Goal: Task Accomplishment & Management: Complete application form

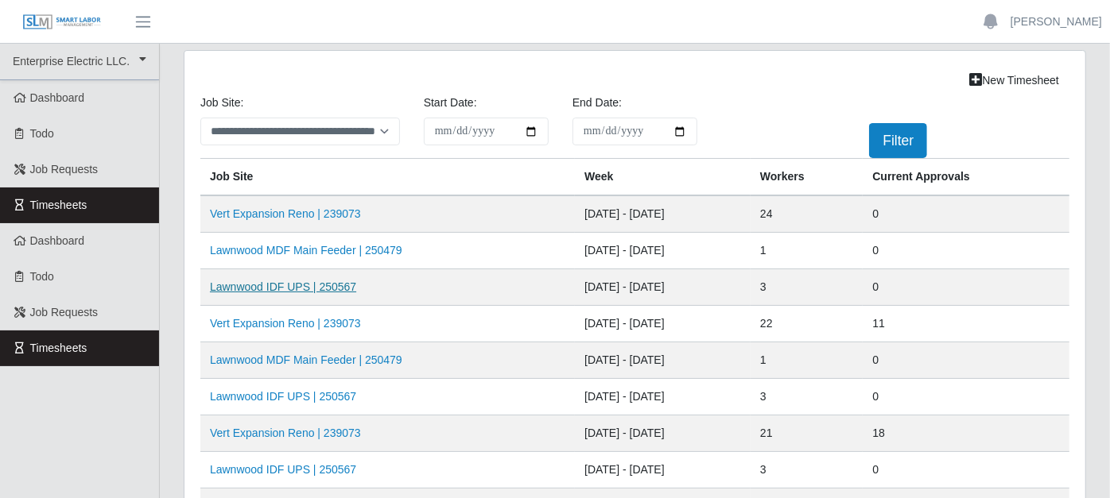
click at [338, 284] on link "Lawnwood IDF UPS | 250567" at bounding box center [283, 287] width 146 height 13
click at [345, 250] on link "Lawnwood MDF Main Feeder | 250479" at bounding box center [306, 250] width 192 height 13
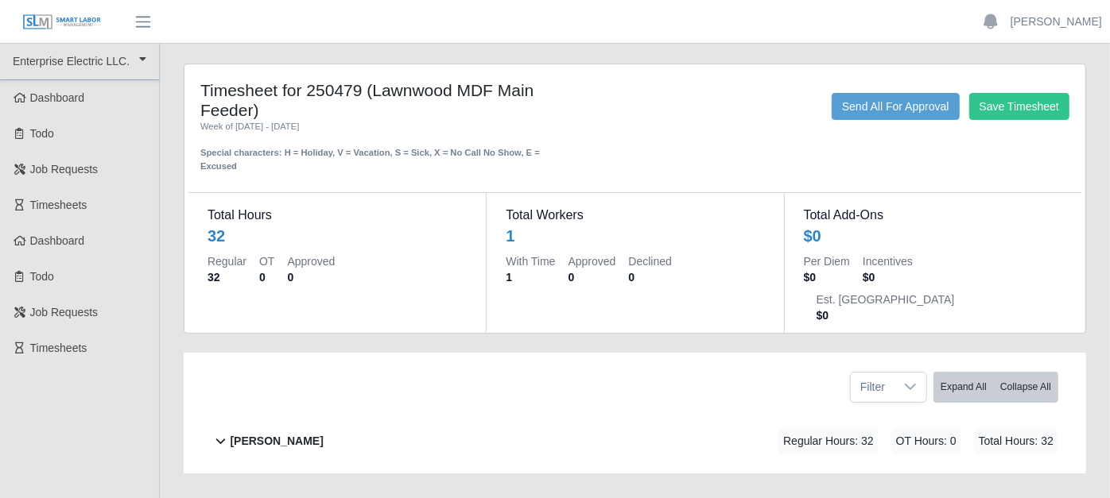
click at [223, 432] on icon at bounding box center [220, 441] width 18 height 19
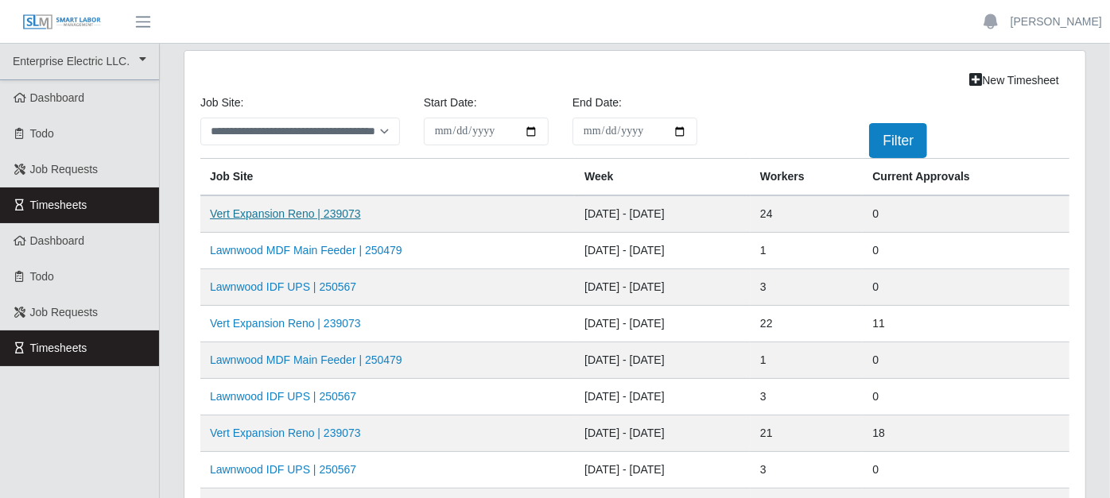
click at [295, 210] on link "Vert Expansion Reno | 239073" at bounding box center [285, 213] width 151 height 13
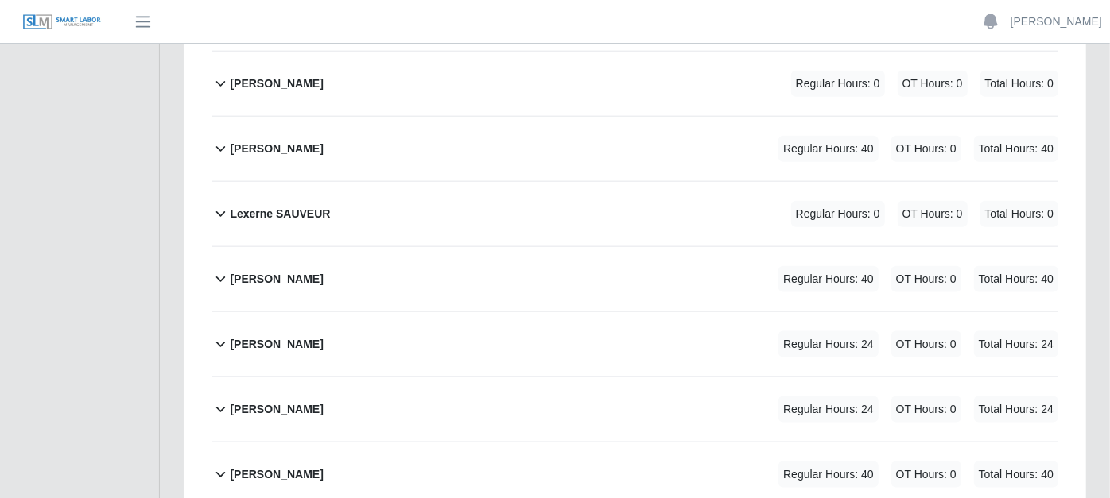
scroll to position [1148, 0]
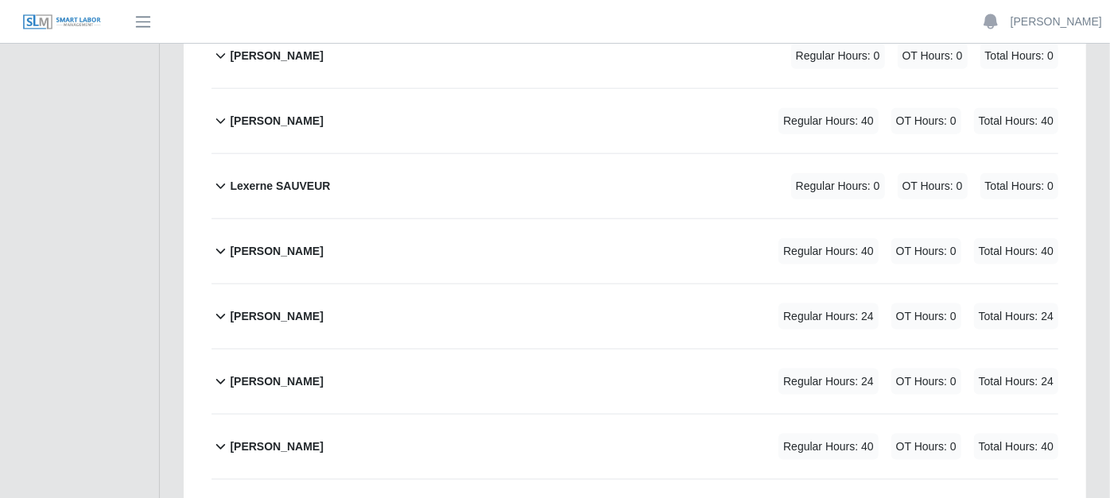
click at [220, 437] on icon at bounding box center [220, 446] width 18 height 19
click at [217, 372] on icon at bounding box center [220, 381] width 18 height 19
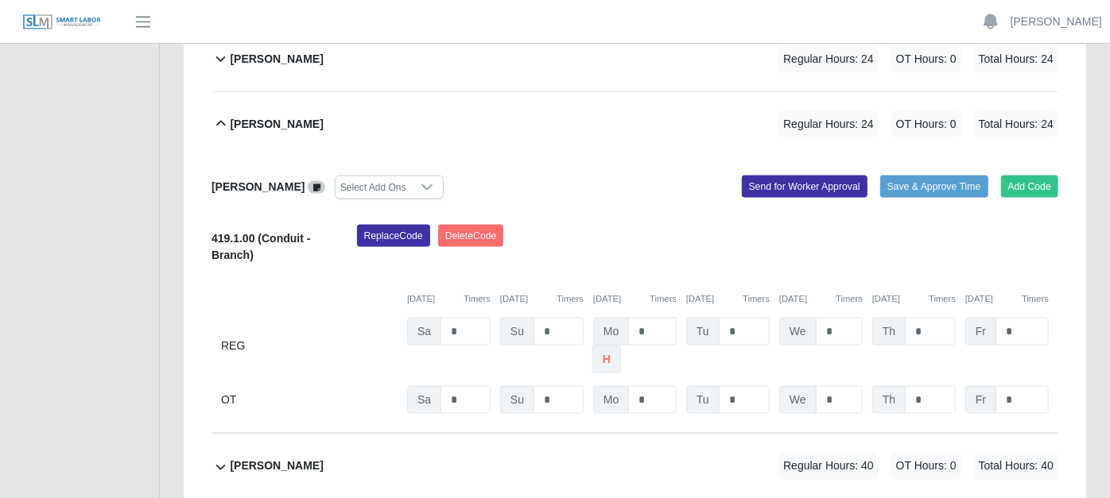
scroll to position [1413, 0]
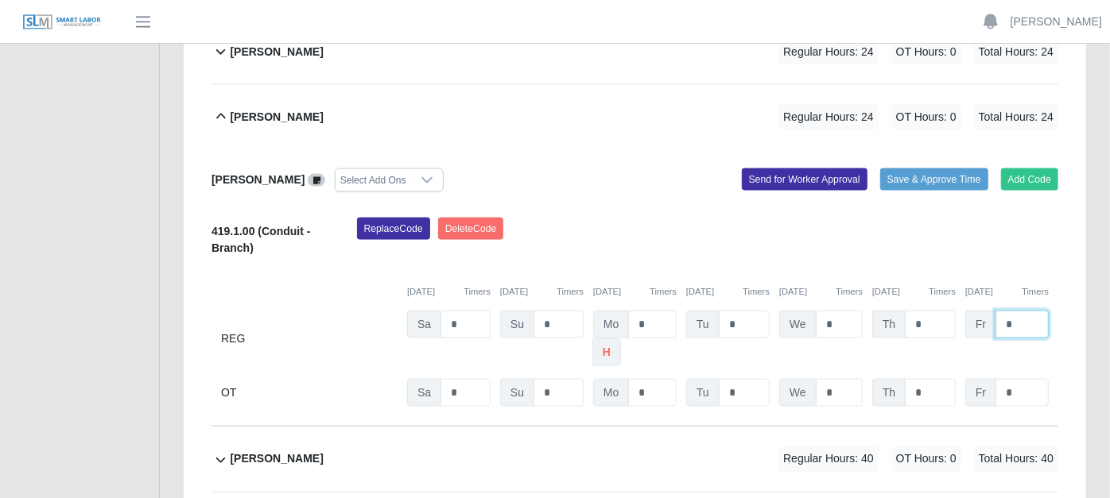
click at [1017, 311] on input "*" at bounding box center [1021, 325] width 53 height 28
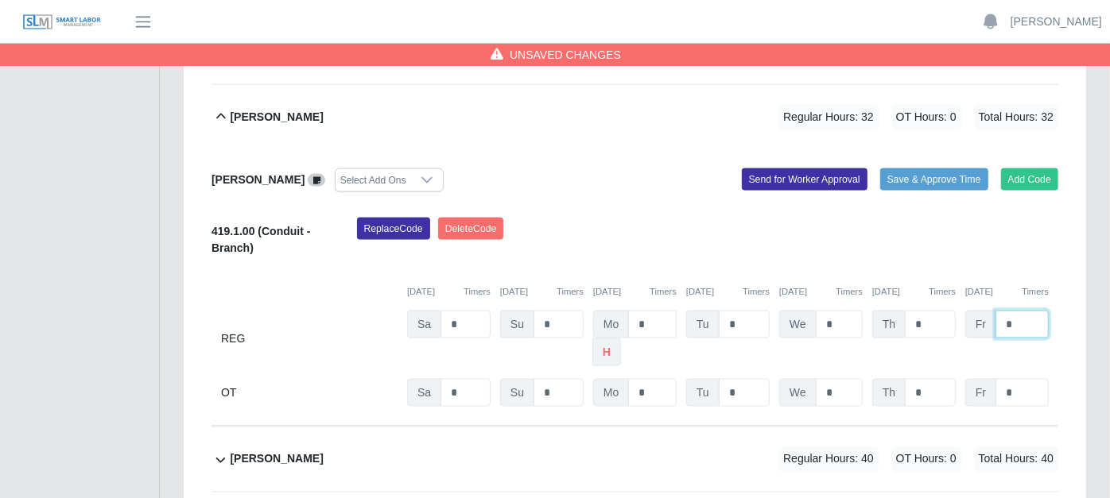
type input "*"
click at [814, 218] on div "Replace Code [GEOGRAPHIC_DATA] Code" at bounding box center [708, 242] width 726 height 48
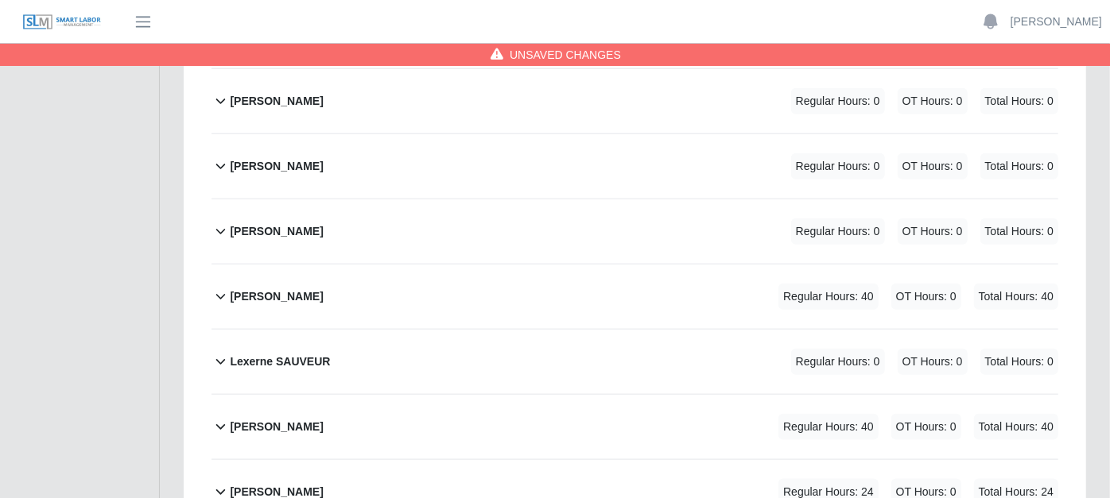
scroll to position [971, 0]
click at [216, 418] on icon at bounding box center [220, 427] width 18 height 19
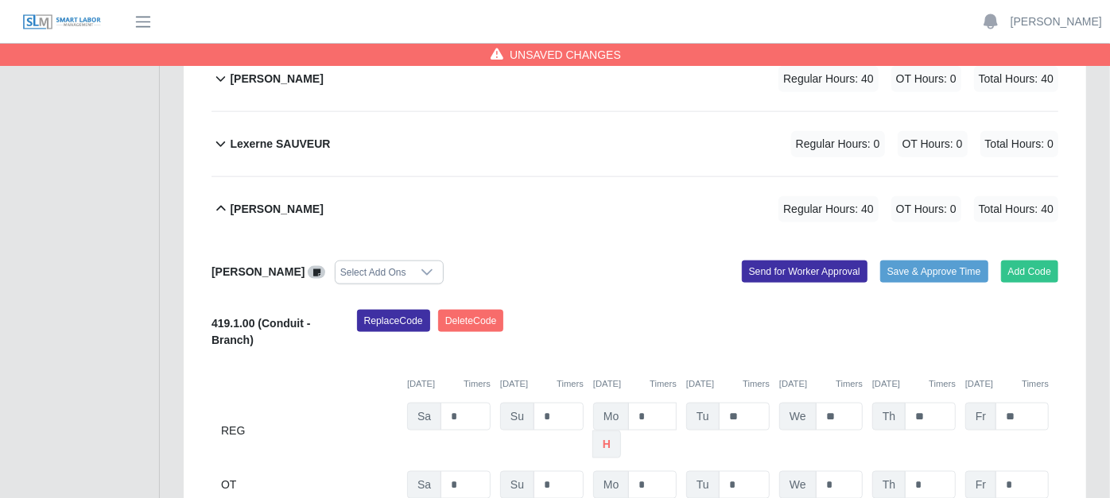
scroll to position [1236, 0]
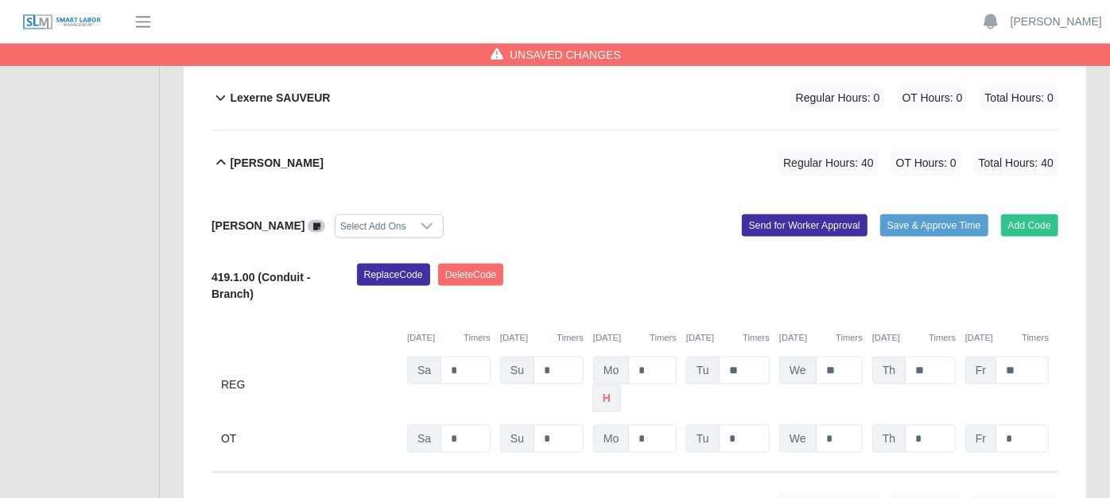
click at [225, 153] on icon at bounding box center [220, 162] width 18 height 19
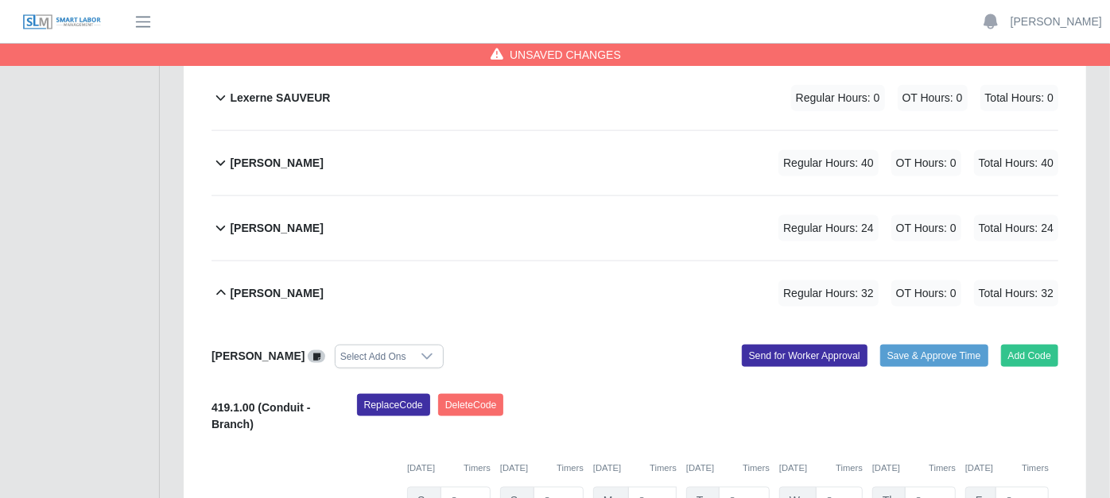
click at [221, 219] on icon at bounding box center [220, 228] width 18 height 19
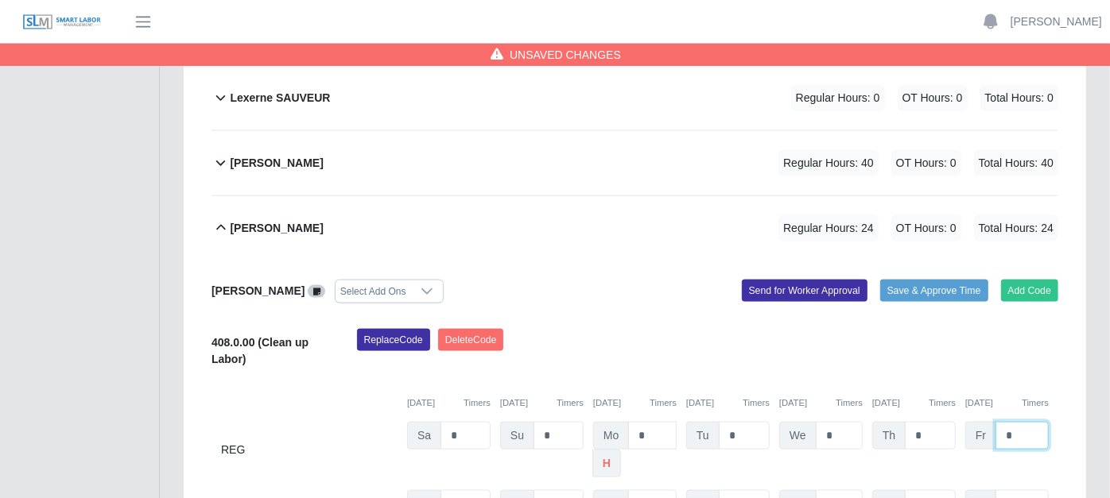
click at [1037, 422] on input "*" at bounding box center [1021, 436] width 53 height 28
type input "*"
click at [752, 329] on div "Replace Code [GEOGRAPHIC_DATA] Code" at bounding box center [708, 353] width 726 height 48
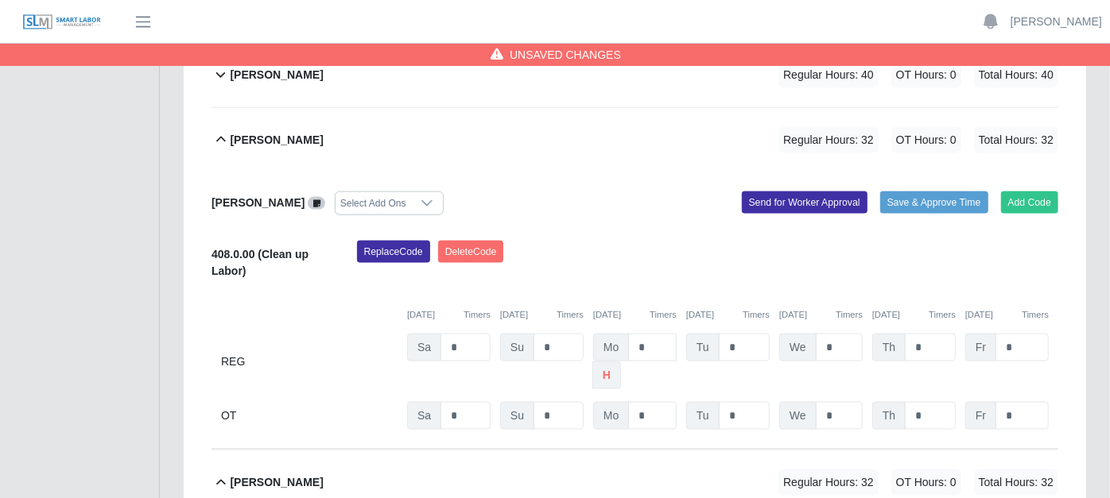
click at [220, 137] on icon at bounding box center [221, 140] width 10 height 6
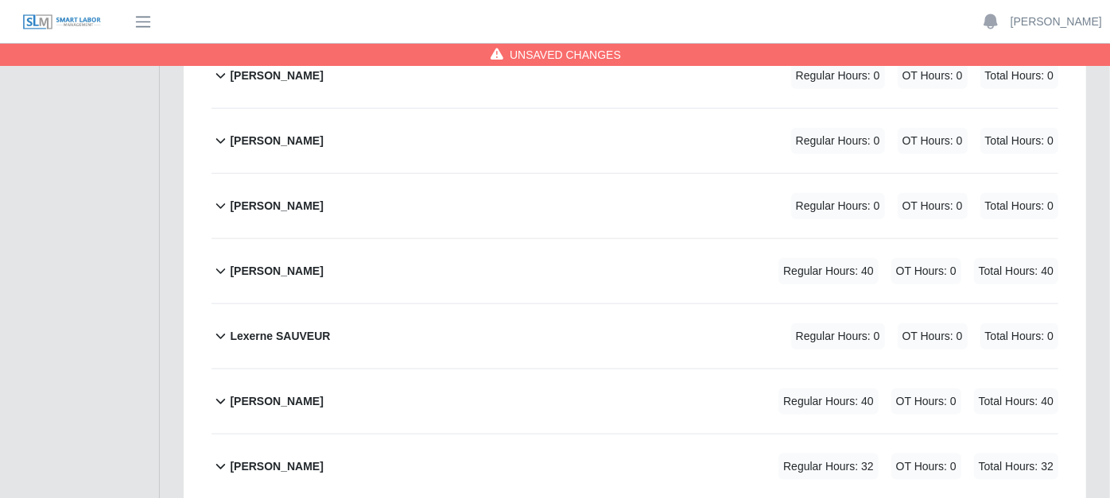
scroll to position [971, 0]
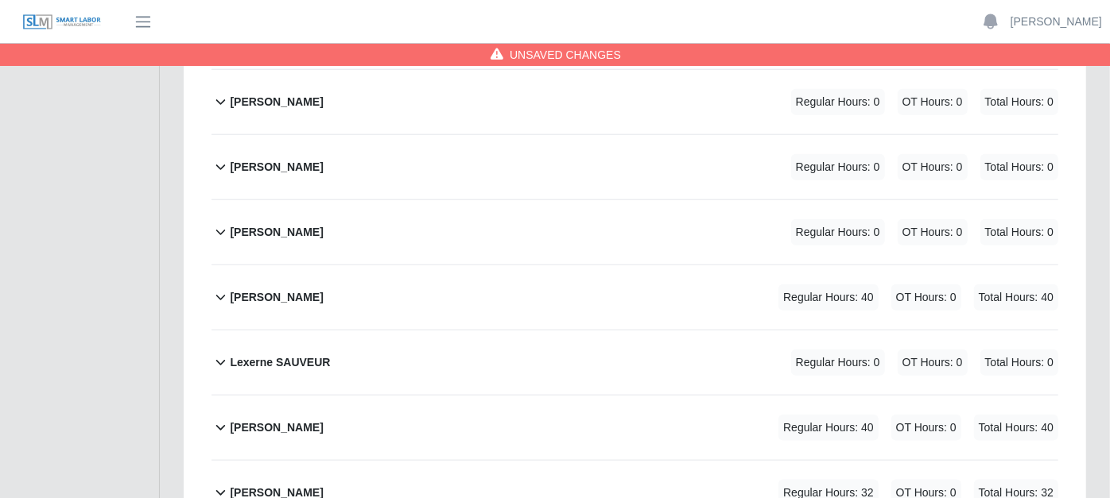
click at [217, 288] on icon at bounding box center [220, 297] width 18 height 19
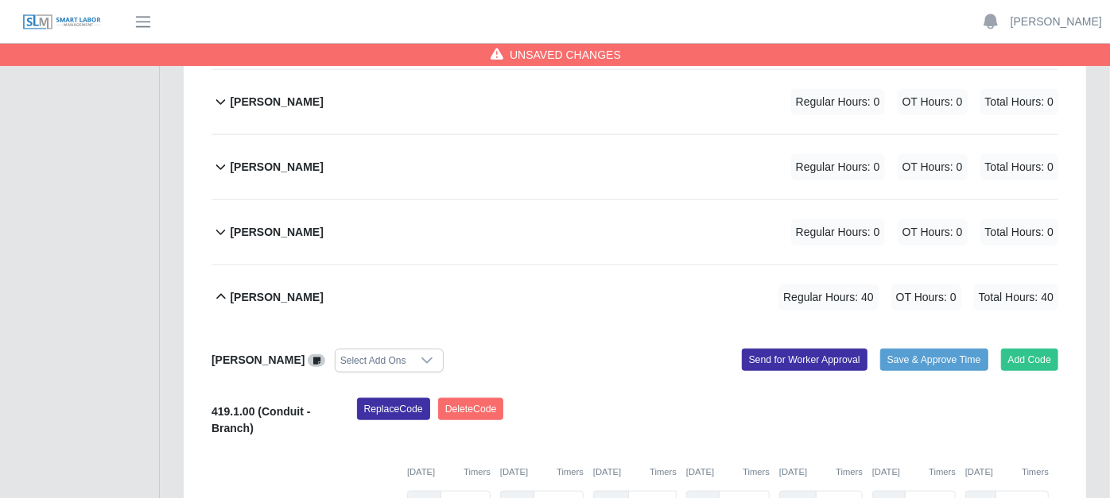
click at [217, 288] on icon at bounding box center [220, 297] width 18 height 19
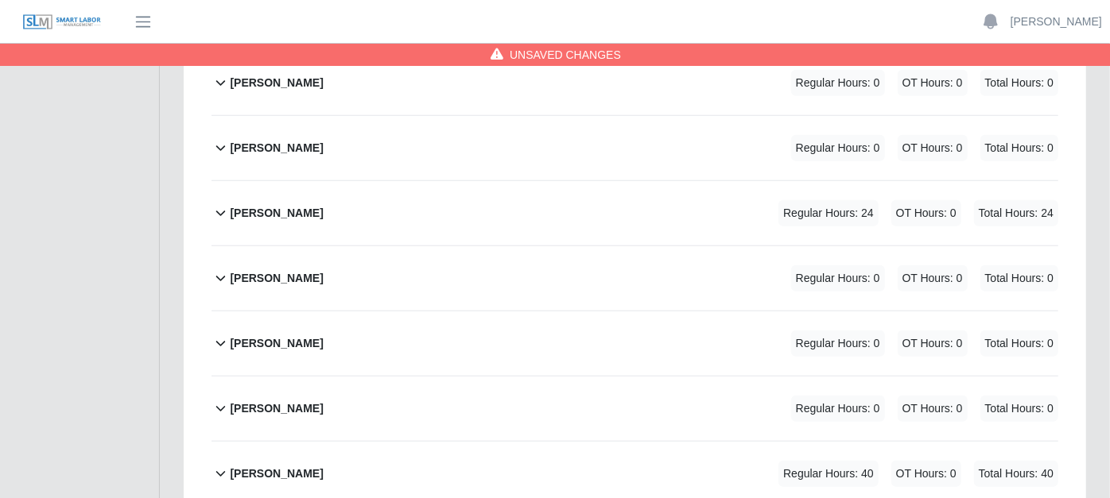
scroll to position [706, 0]
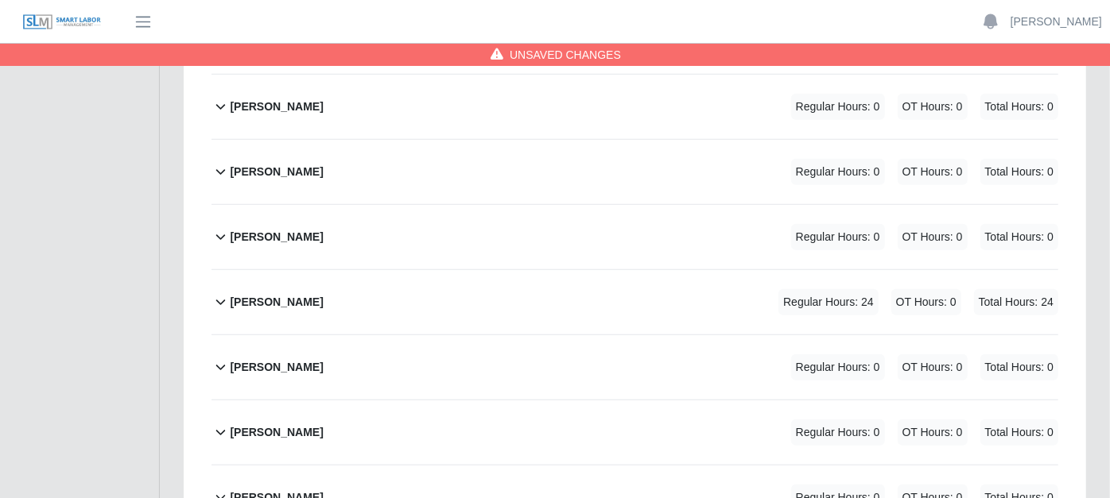
click at [218, 293] on icon at bounding box center [220, 302] width 18 height 19
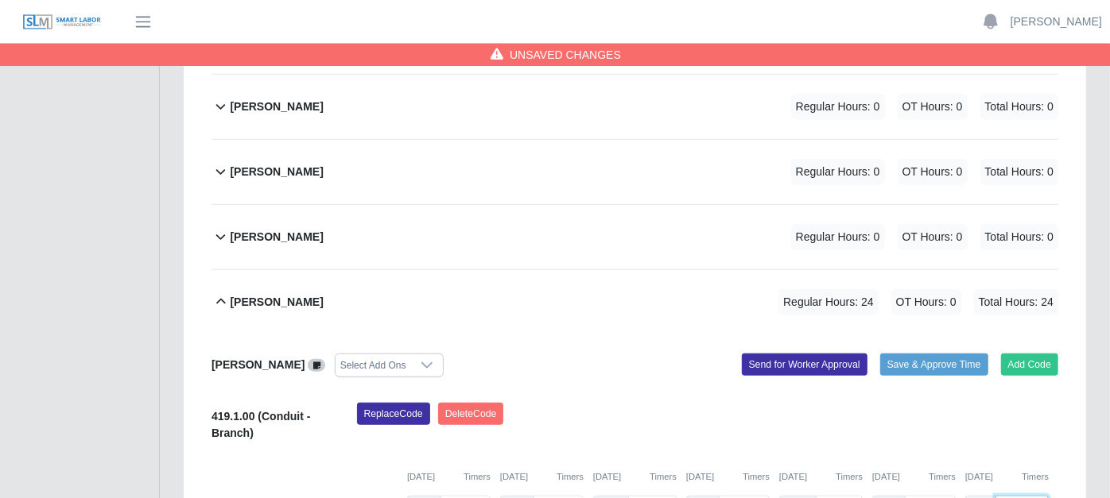
type input "*"
click at [226, 293] on icon at bounding box center [220, 302] width 18 height 19
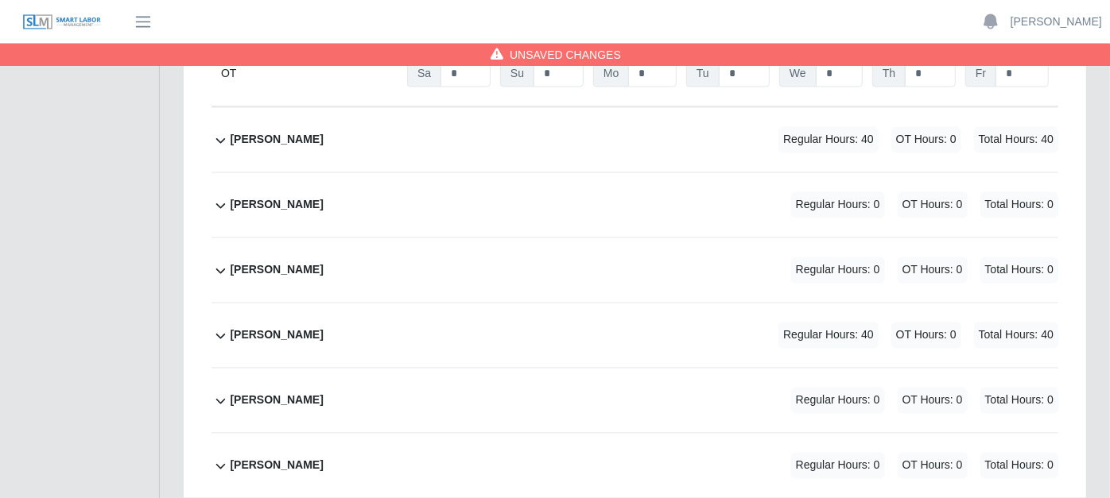
scroll to position [1805, 0]
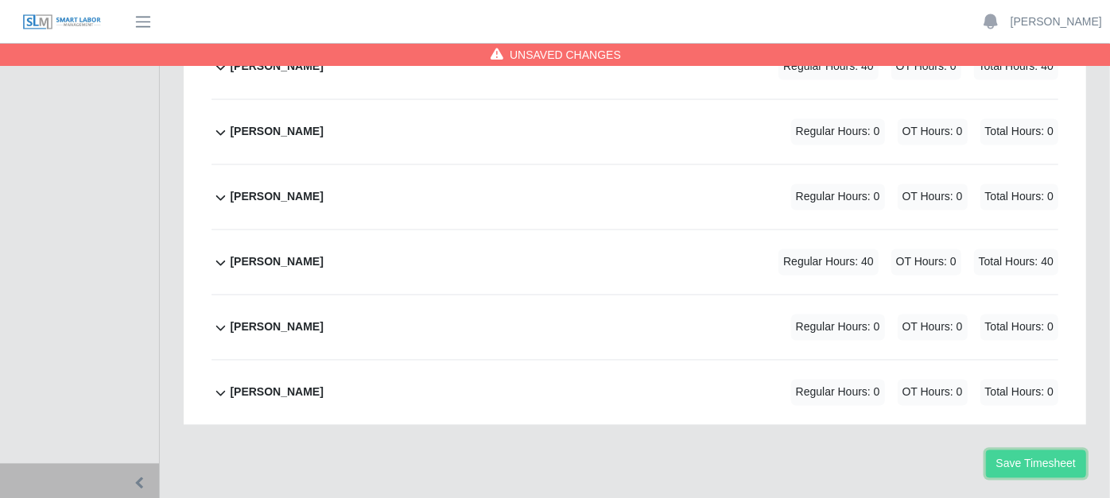
click at [1040, 451] on button "Save Timesheet" at bounding box center [1036, 465] width 100 height 28
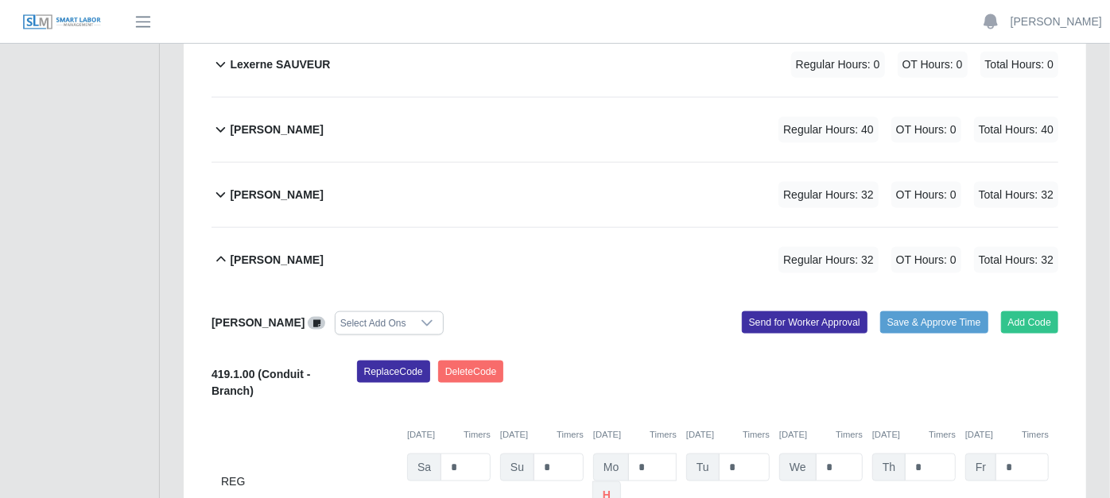
scroll to position [1275, 0]
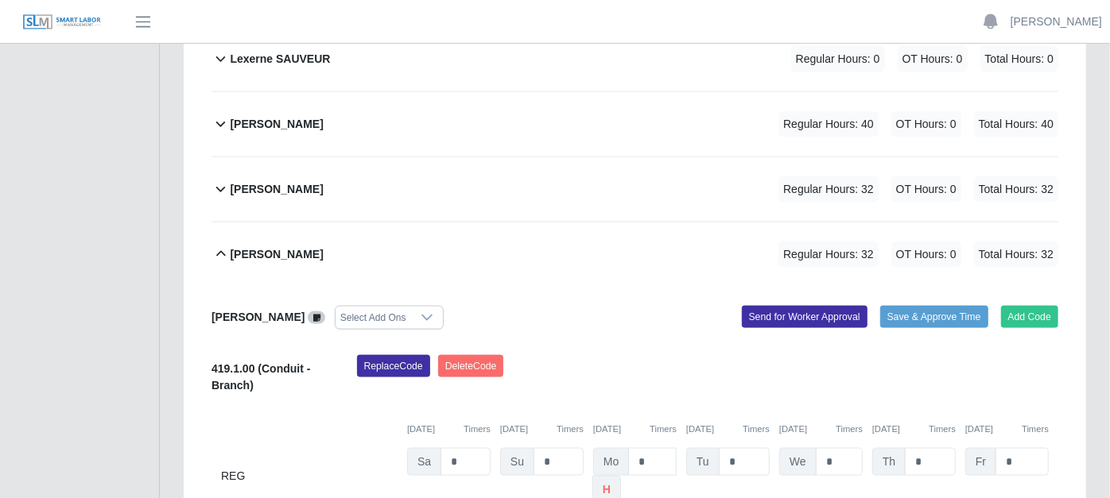
click at [215, 245] on icon at bounding box center [220, 254] width 18 height 19
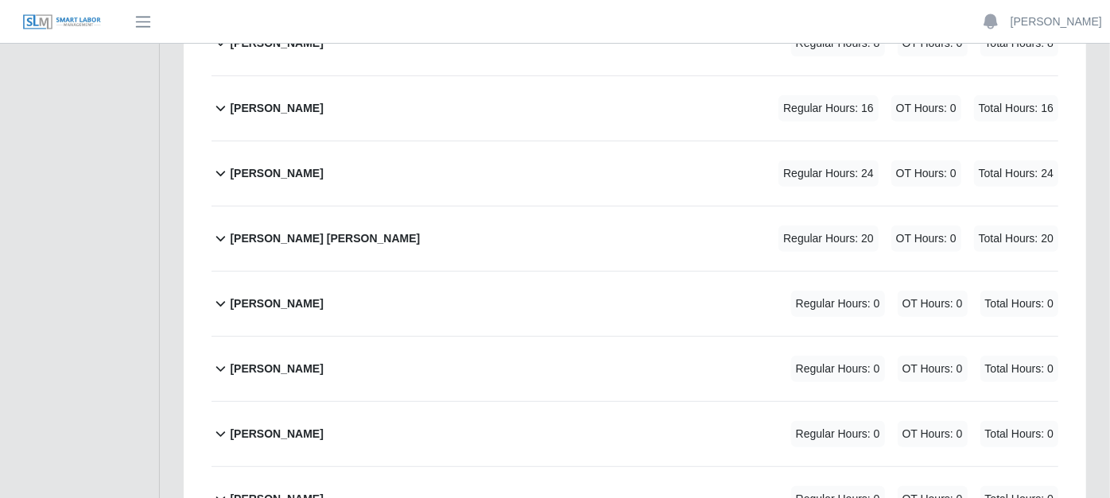
scroll to position [380, 0]
click at [222, 235] on icon at bounding box center [221, 238] width 10 height 6
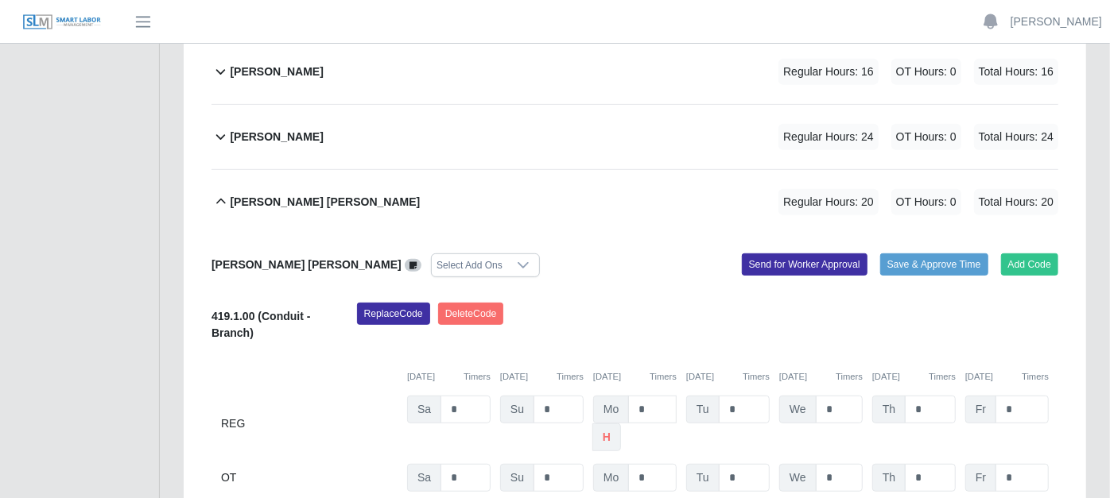
scroll to position [468, 0]
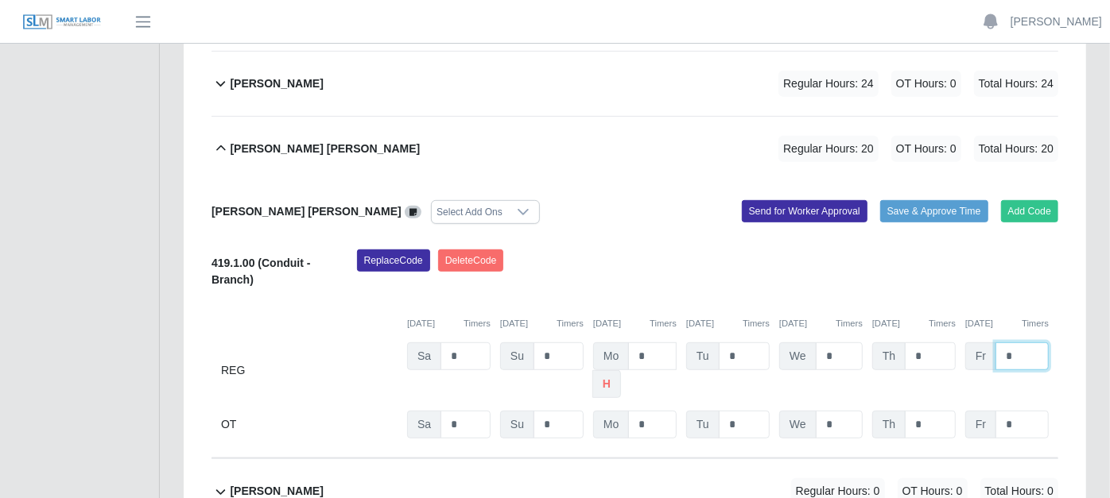
click at [1016, 343] on input "*" at bounding box center [1021, 357] width 53 height 28
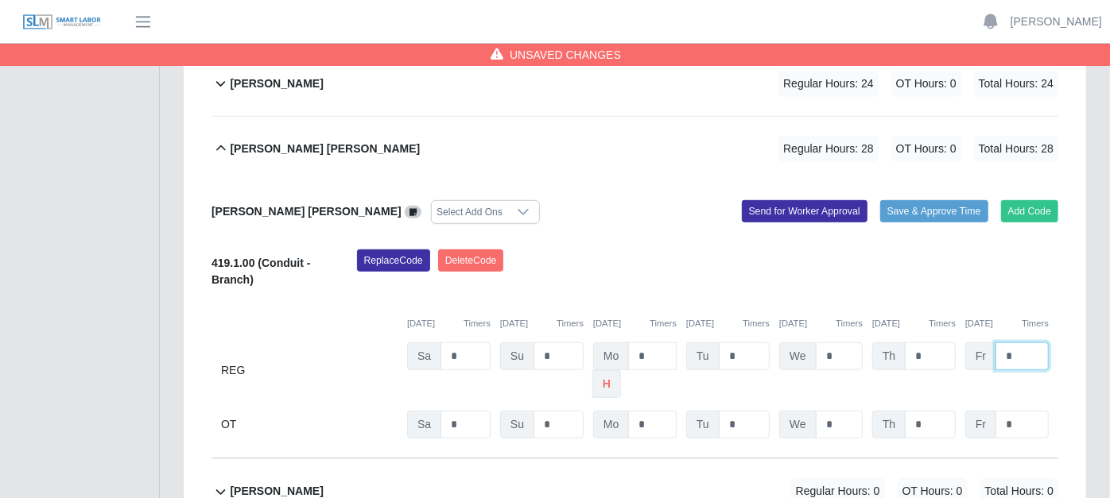
type input "*"
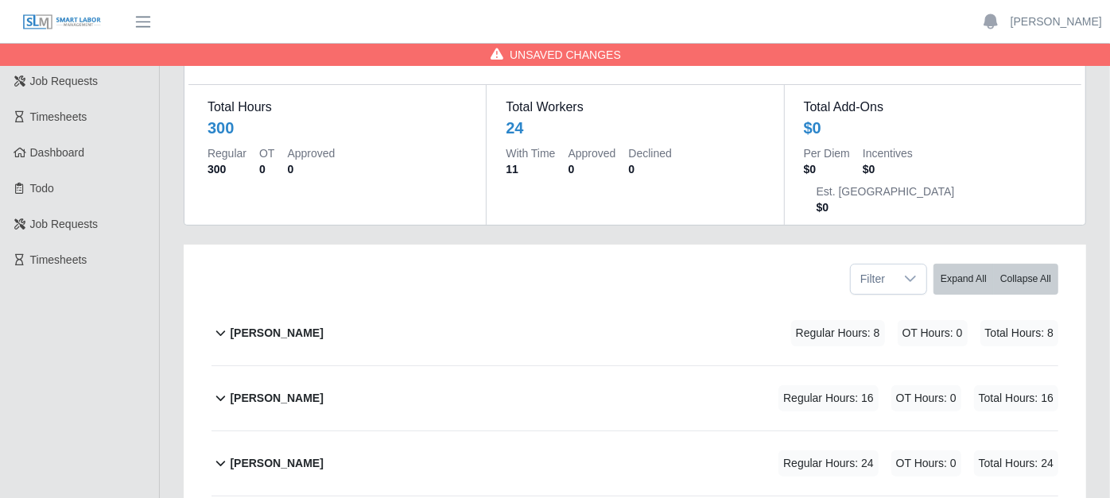
scroll to position [176, 0]
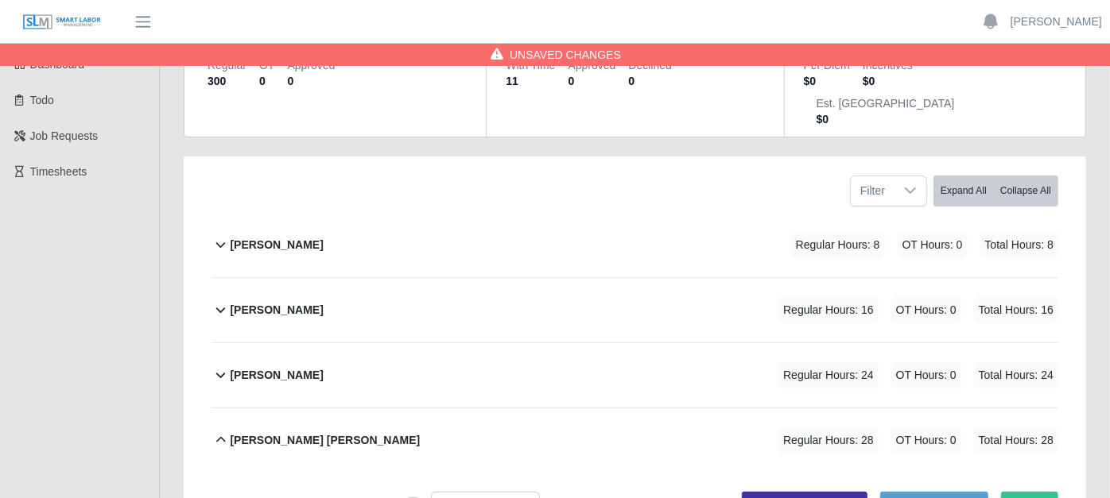
click at [216, 235] on icon at bounding box center [220, 244] width 18 height 19
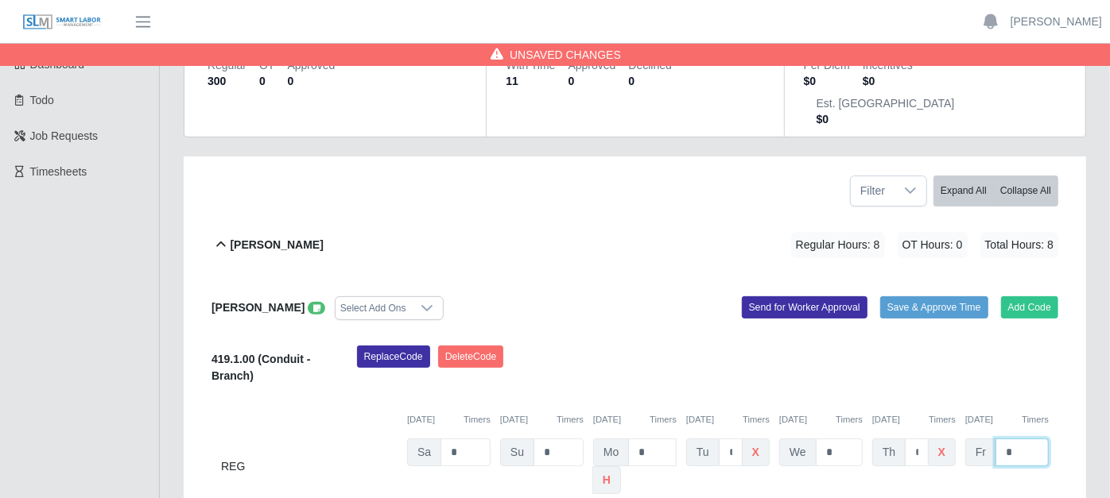
click at [1021, 439] on input "*" at bounding box center [1021, 453] width 53 height 28
type input "*"
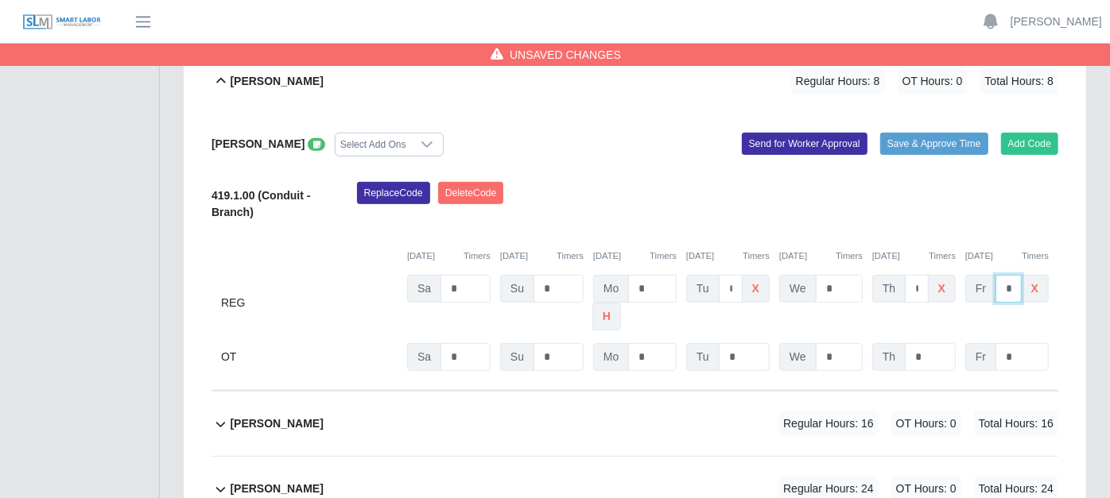
scroll to position [353, 0]
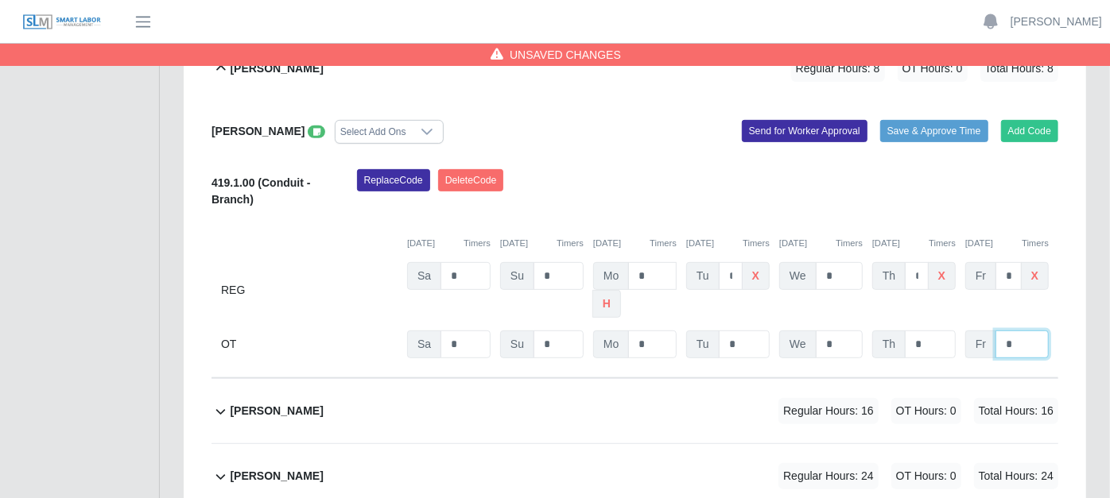
click at [1030, 331] on input "*" at bounding box center [1021, 345] width 53 height 28
click at [313, 128] on icon at bounding box center [316, 132] width 7 height 9
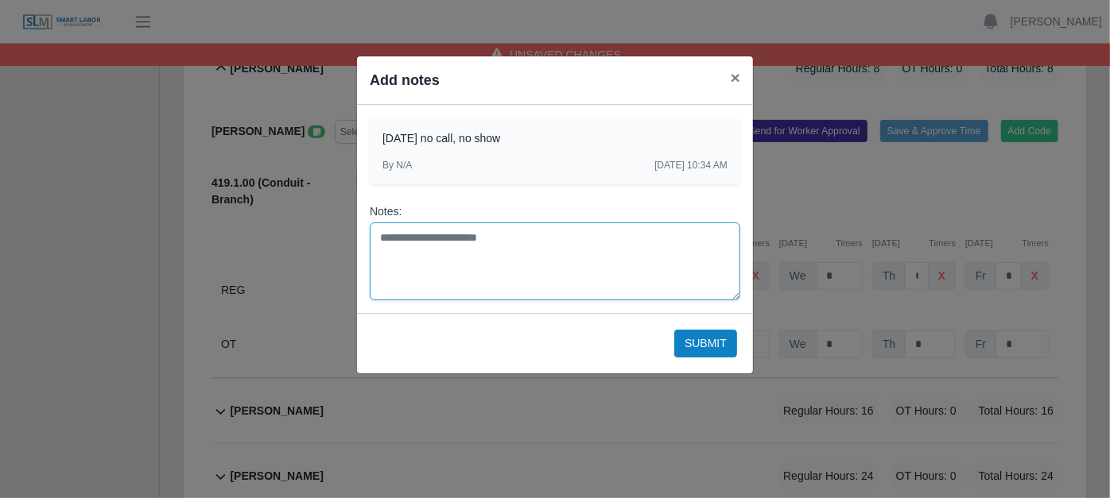
click at [388, 234] on textarea "Notes:" at bounding box center [555, 262] width 370 height 78
type textarea "**********"
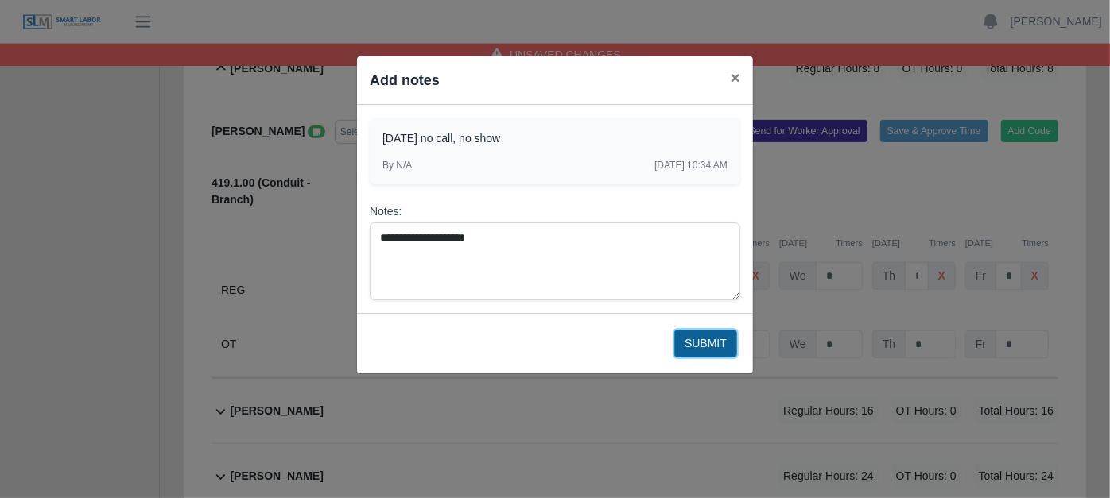
click at [712, 340] on button "Submit" at bounding box center [705, 344] width 63 height 28
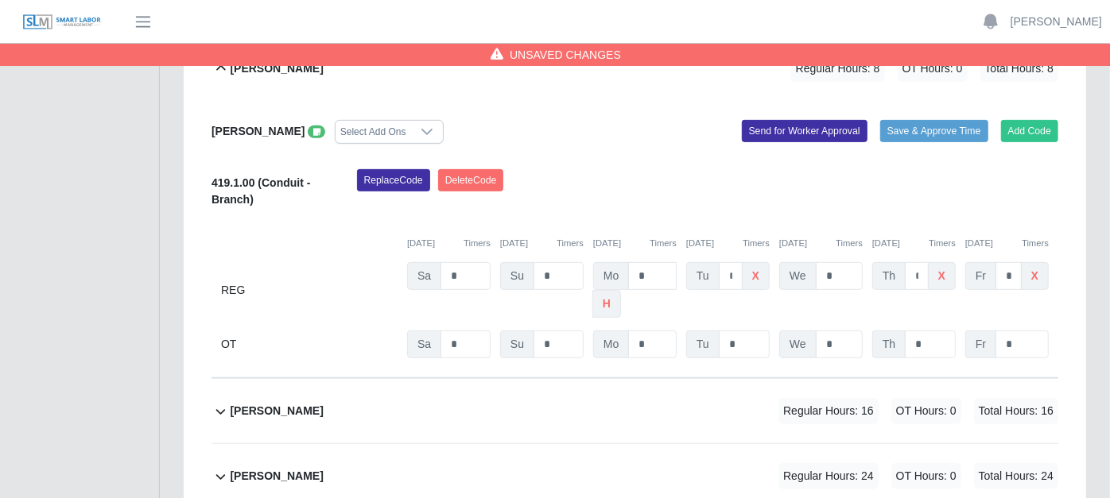
scroll to position [265, 0]
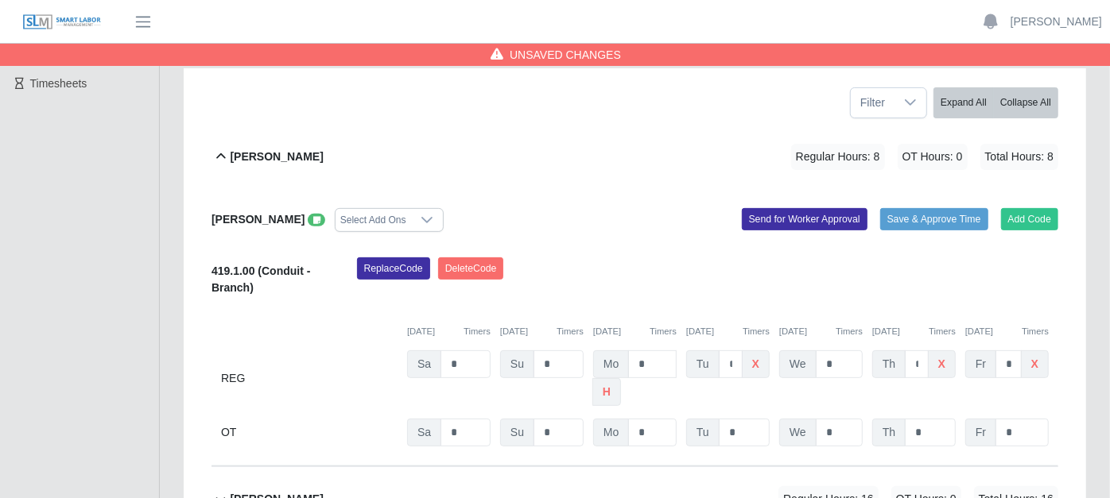
click at [223, 153] on icon at bounding box center [221, 156] width 10 height 6
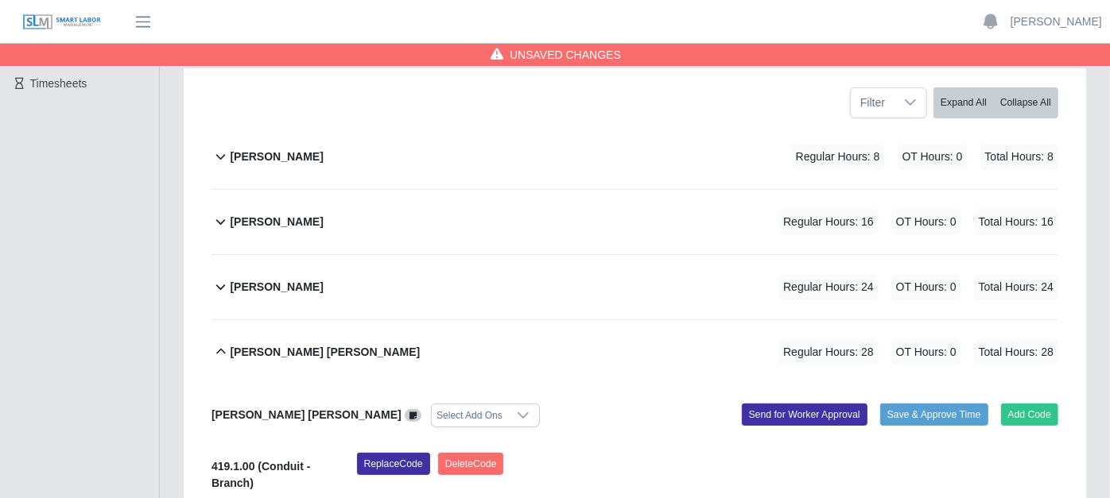
click at [229, 212] on icon at bounding box center [220, 221] width 18 height 19
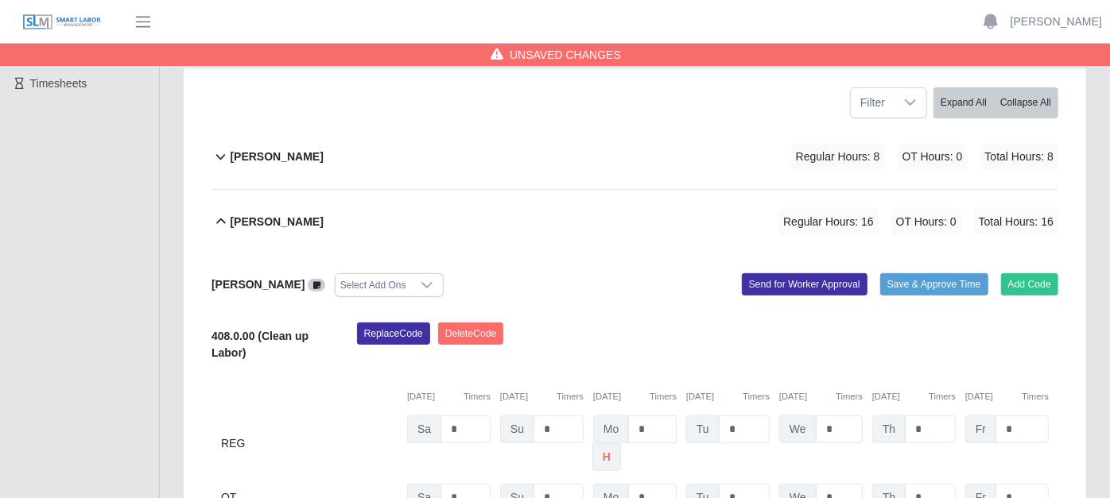
click at [316, 281] on icon at bounding box center [316, 285] width 7 height 9
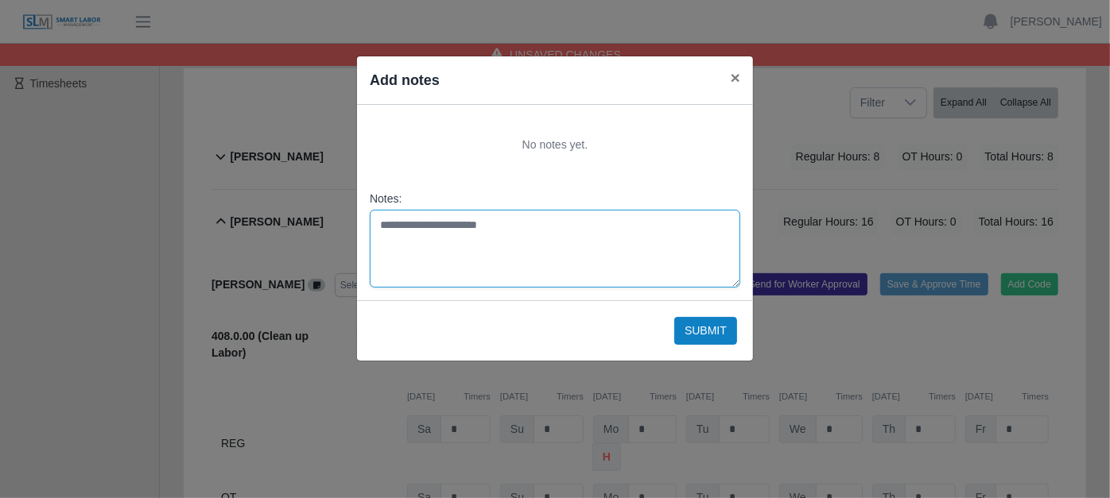
click at [381, 223] on textarea "Notes:" at bounding box center [555, 249] width 370 height 78
type textarea "**********"
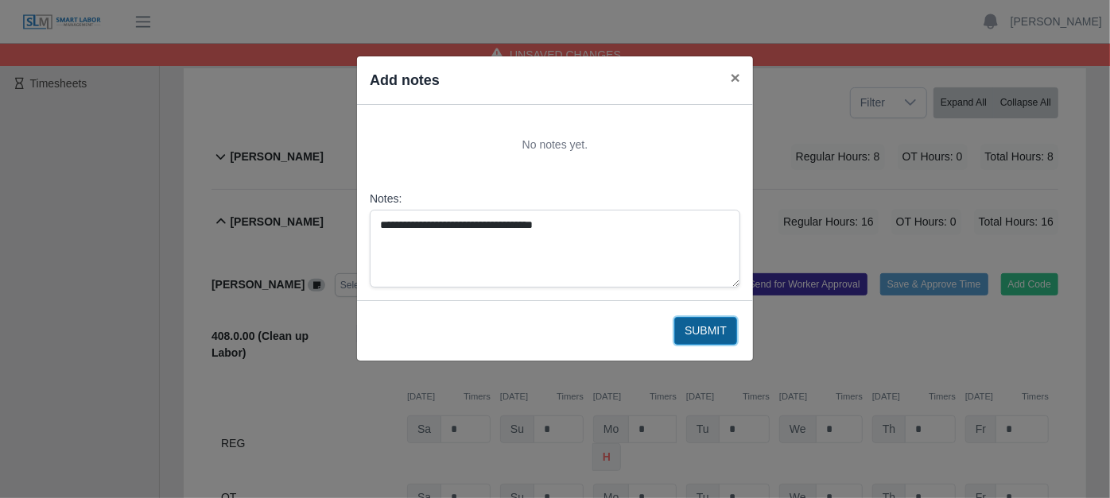
click at [691, 321] on button "Submit" at bounding box center [705, 331] width 63 height 28
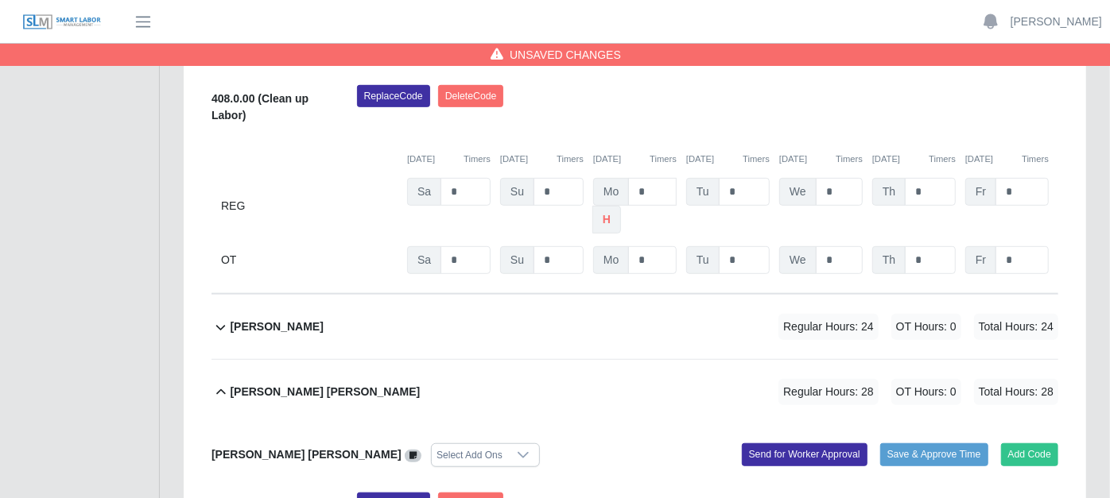
scroll to position [529, 0]
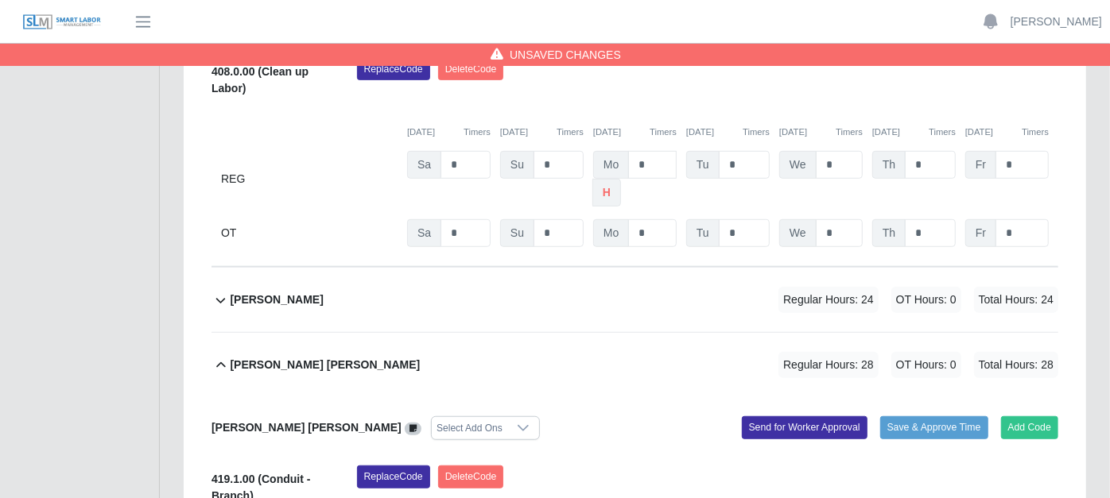
click at [219, 299] on icon at bounding box center [221, 302] width 10 height 6
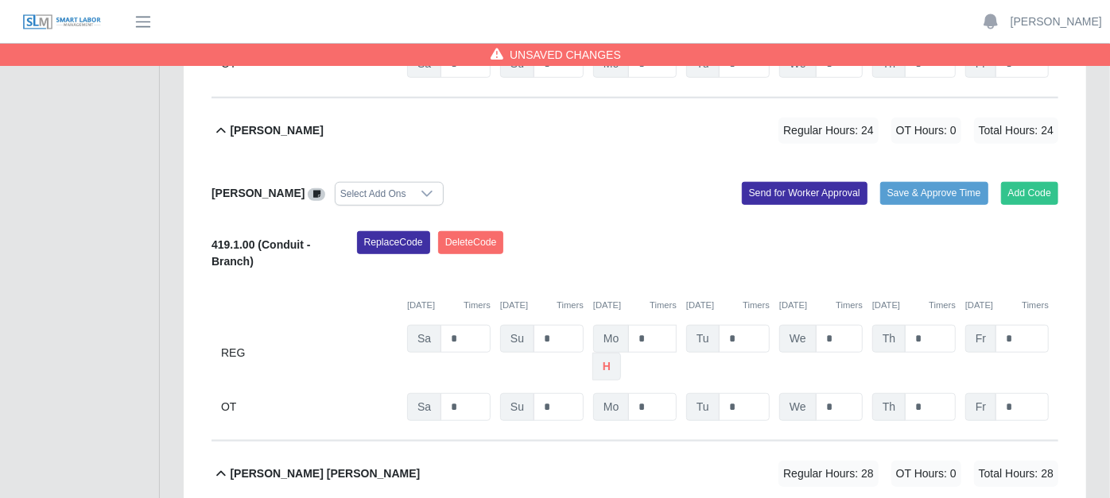
scroll to position [706, 0]
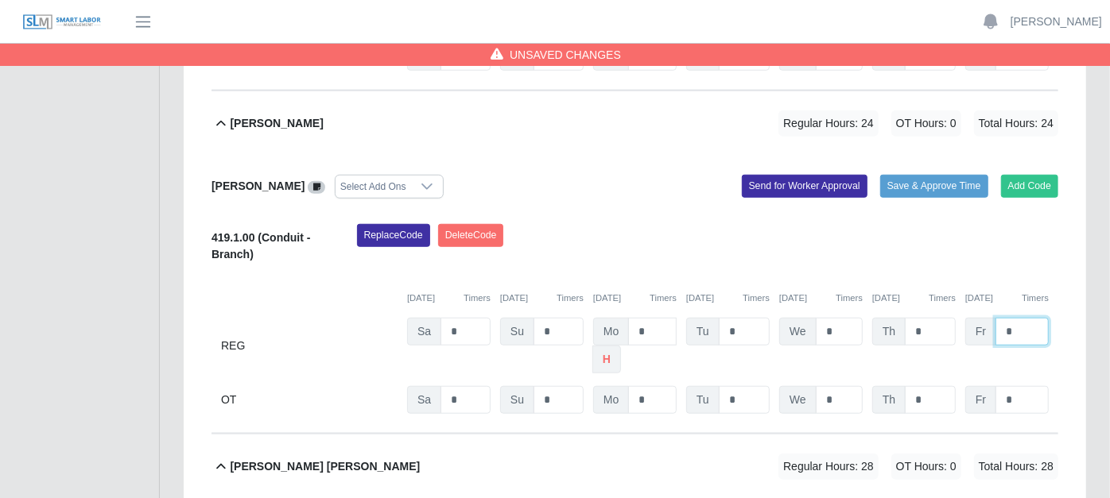
click at [1024, 318] on input "*" at bounding box center [1021, 332] width 53 height 28
type input "*"
click at [1035, 386] on input "*" at bounding box center [1021, 400] width 53 height 28
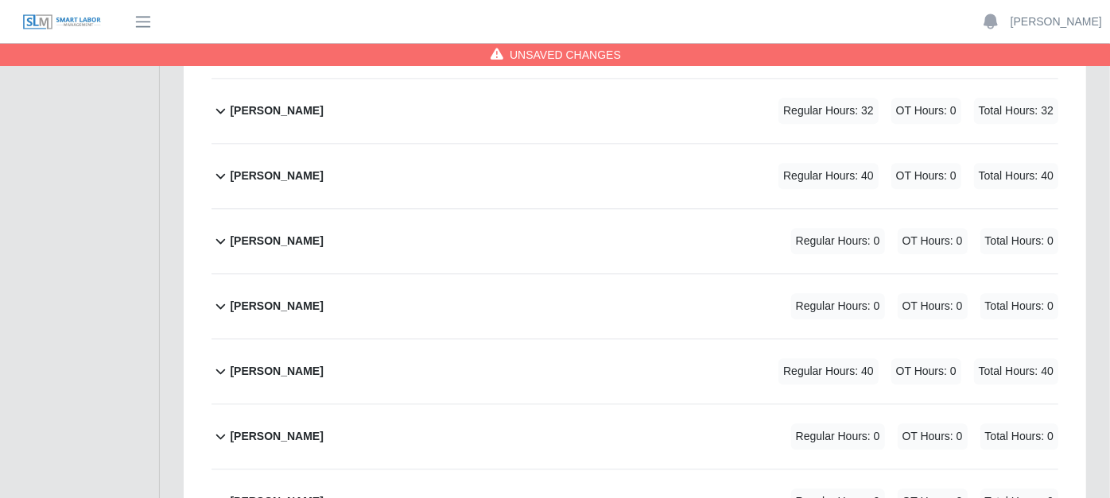
scroll to position [2296, 0]
